Goal: Task Accomplishment & Management: Complete application form

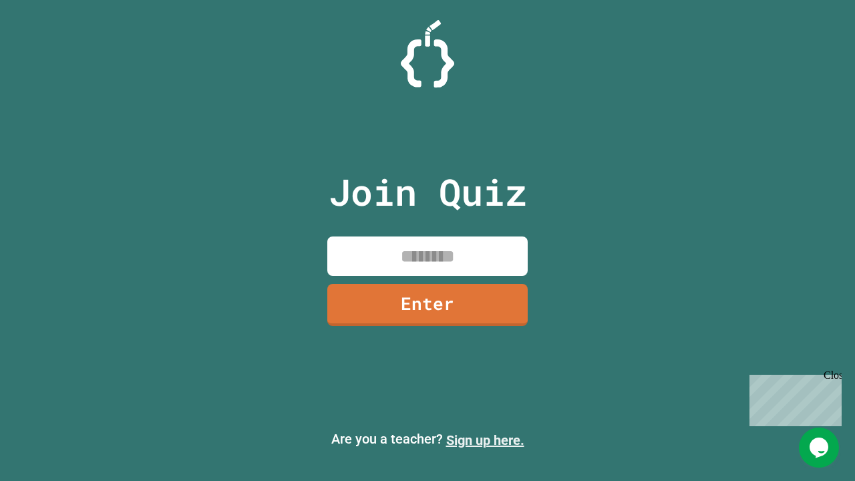
click at [485, 440] on link "Sign up here." at bounding box center [485, 440] width 78 height 16
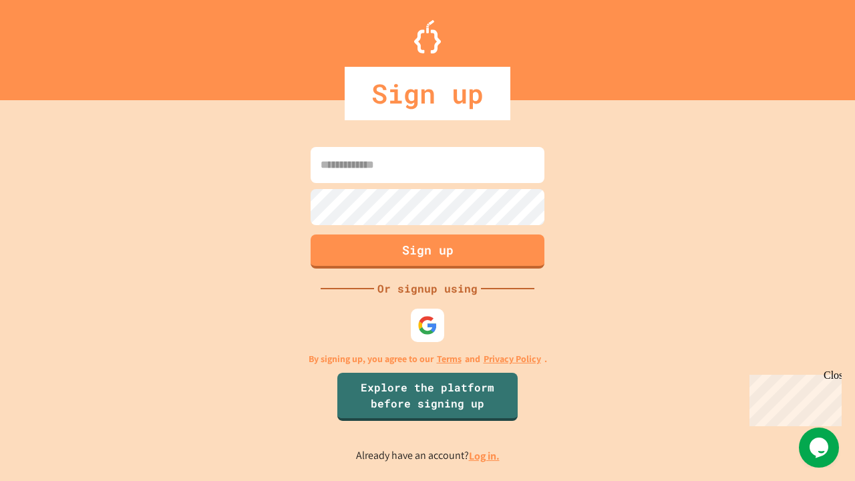
click at [485, 456] on link "Log in." at bounding box center [484, 456] width 31 height 14
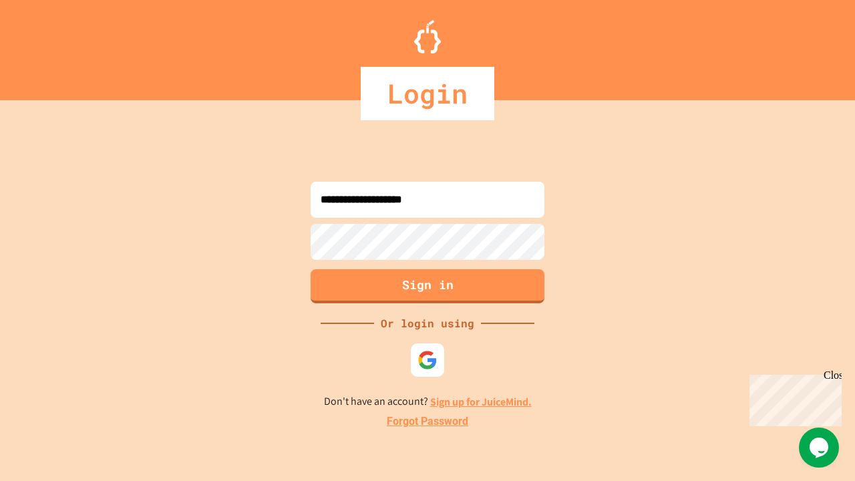
type input "**********"
